Goal: Find contact information: Find contact information

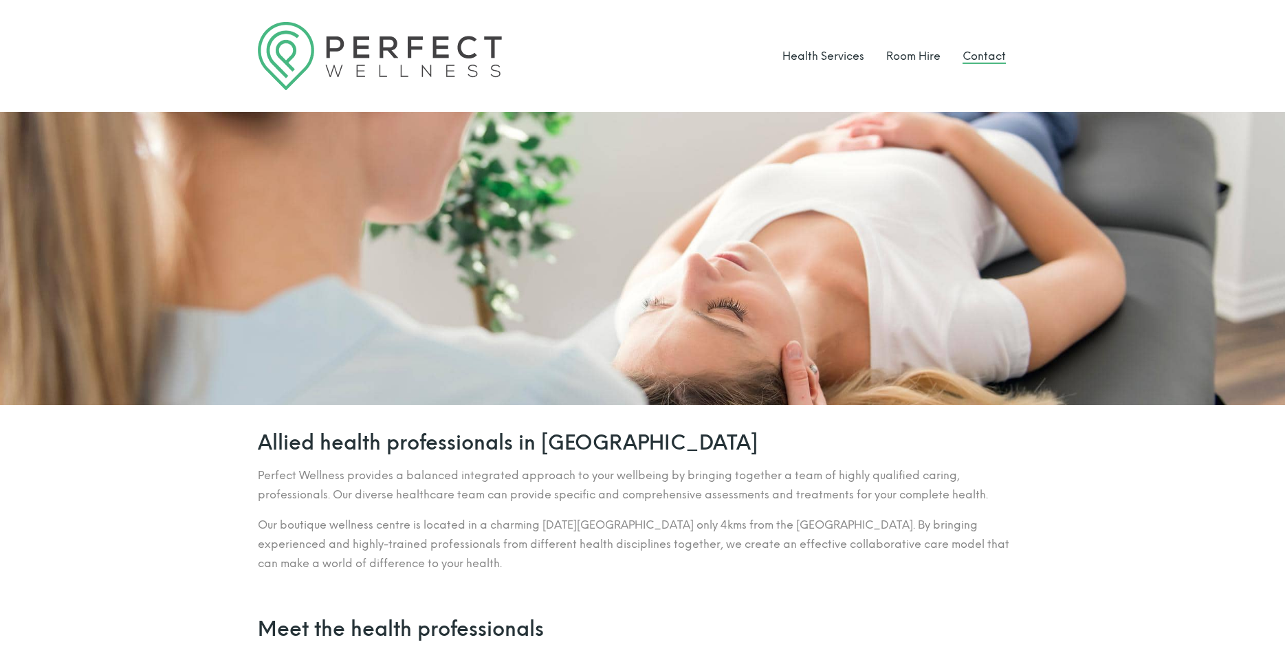
click at [977, 59] on link "Contact" at bounding box center [984, 56] width 43 height 13
